Goal: Transaction & Acquisition: Purchase product/service

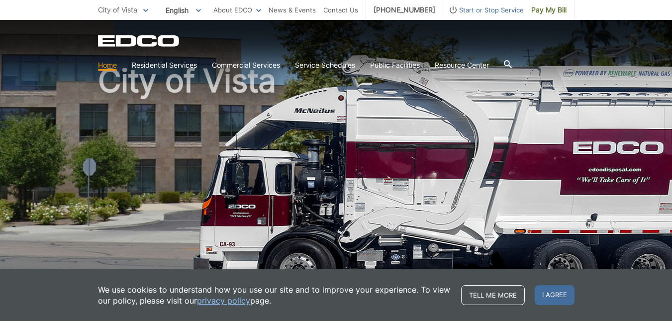
scroll to position [60, 0]
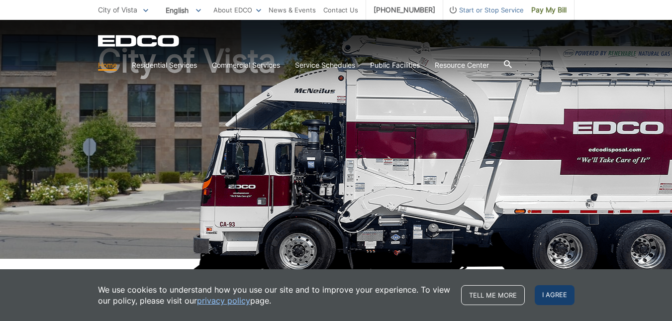
click at [552, 292] on span "I agree" at bounding box center [555, 295] width 40 height 20
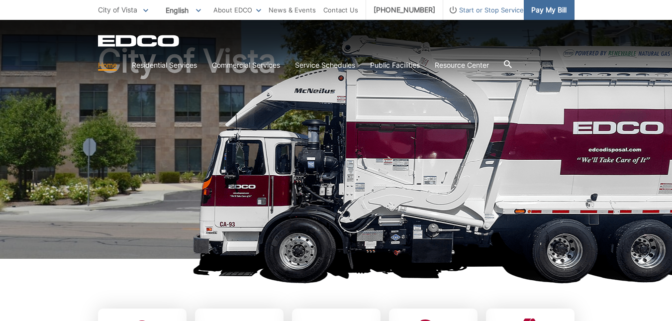
click at [546, 10] on span "Pay My Bill" at bounding box center [548, 9] width 35 height 11
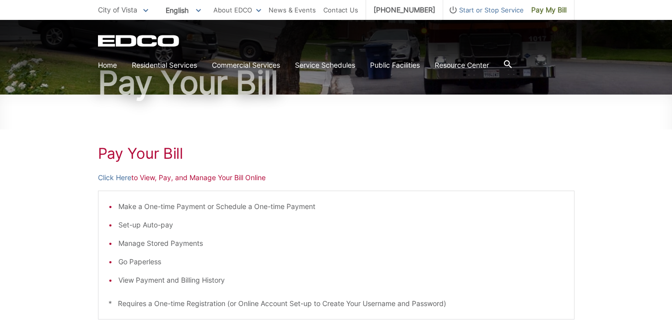
scroll to position [99, 0]
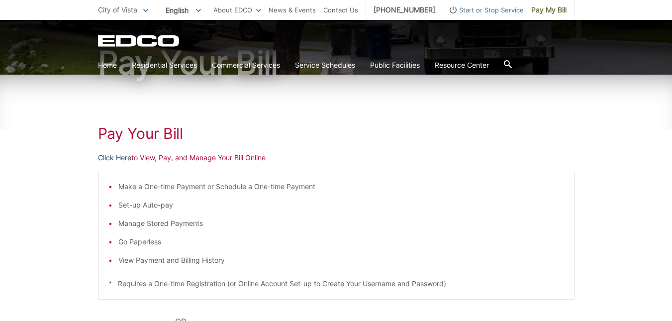
click at [119, 154] on link "Click Here" at bounding box center [114, 157] width 33 height 11
